Goal: Check status: Check status

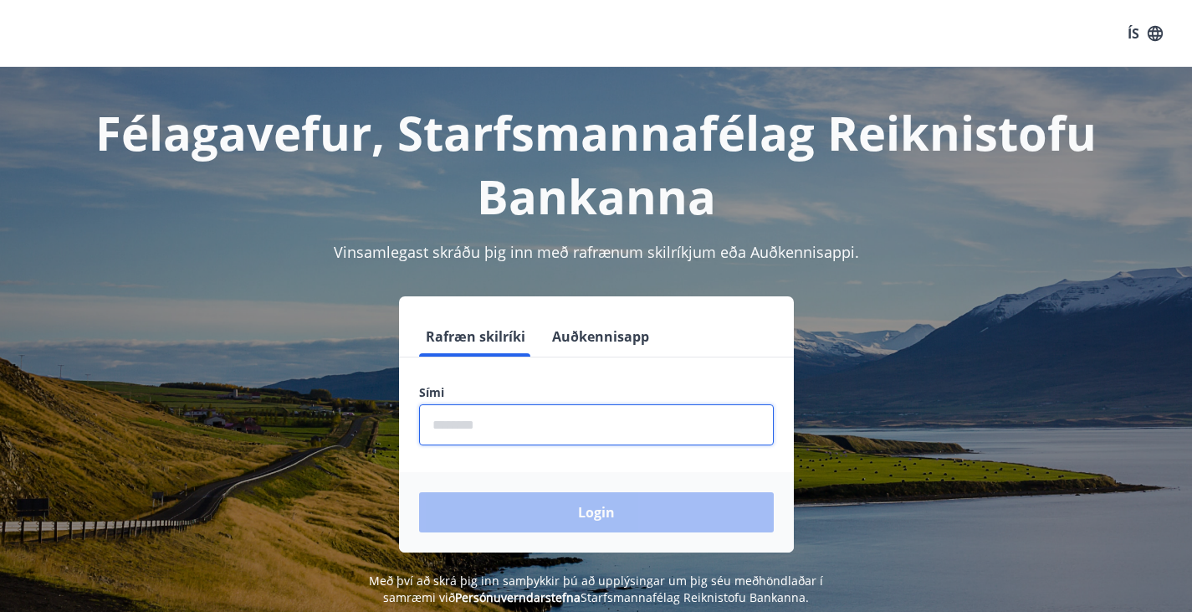
click at [638, 416] on input "phone" at bounding box center [596, 424] width 355 height 41
type input "********"
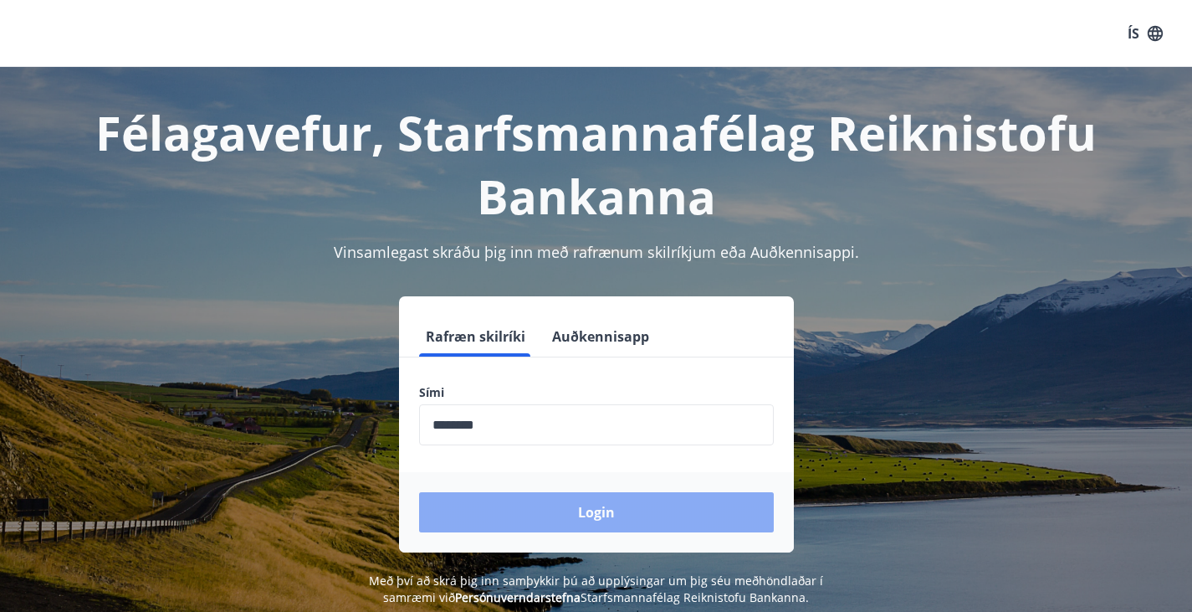
click at [525, 504] on button "Login" at bounding box center [596, 512] width 355 height 40
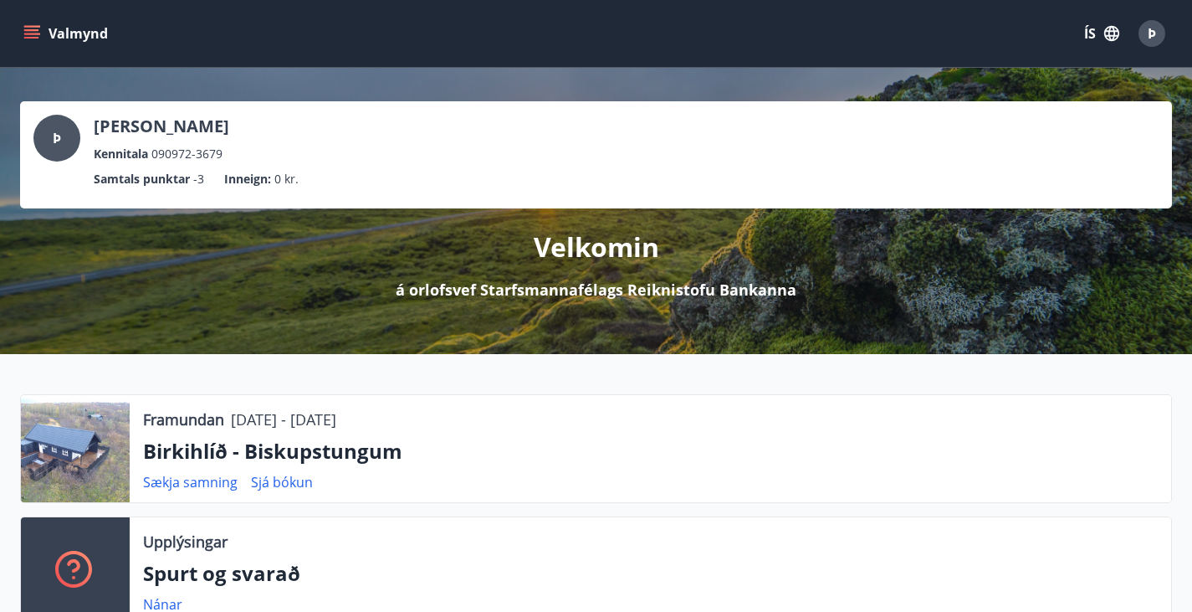
click at [18, 44] on div "Valmynd ÍS Þ" at bounding box center [596, 33] width 1192 height 67
click at [32, 36] on icon "menu" at bounding box center [31, 33] width 17 height 17
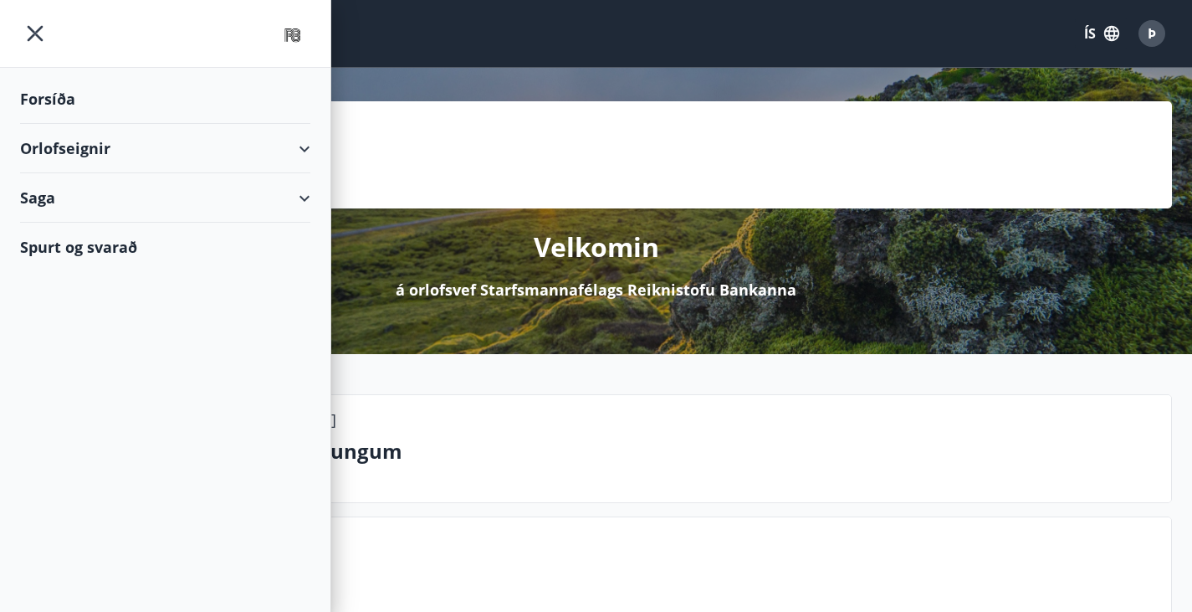
click at [294, 201] on div "Saga" at bounding box center [165, 197] width 290 height 49
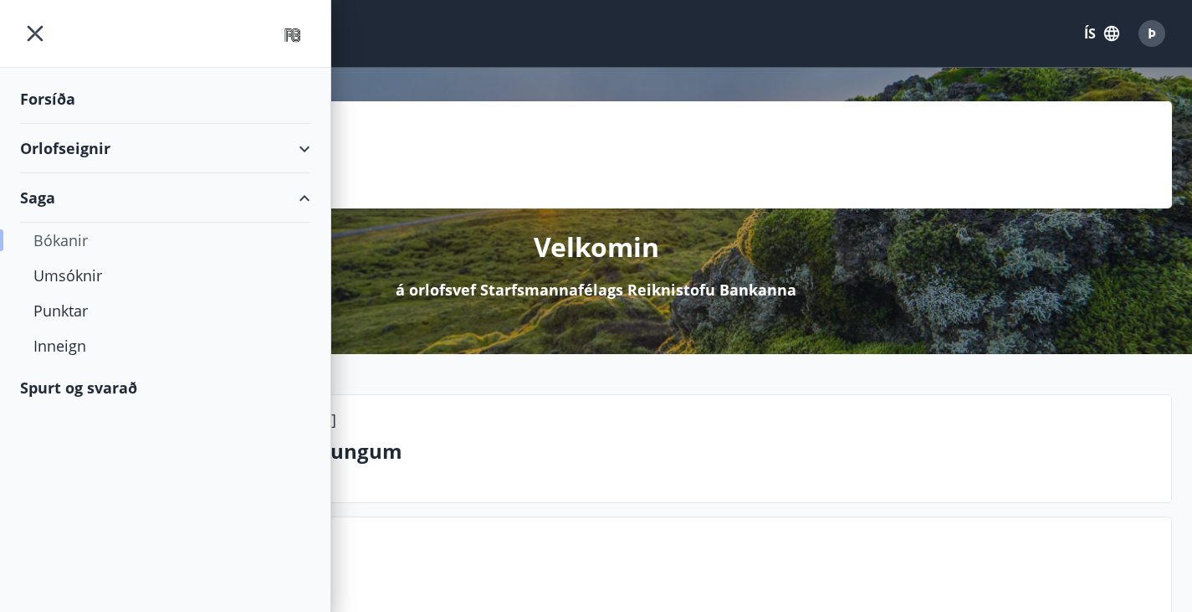
click at [74, 243] on div "Bókanir" at bounding box center [165, 240] width 264 height 35
